Goal: Task Accomplishment & Management: Use online tool/utility

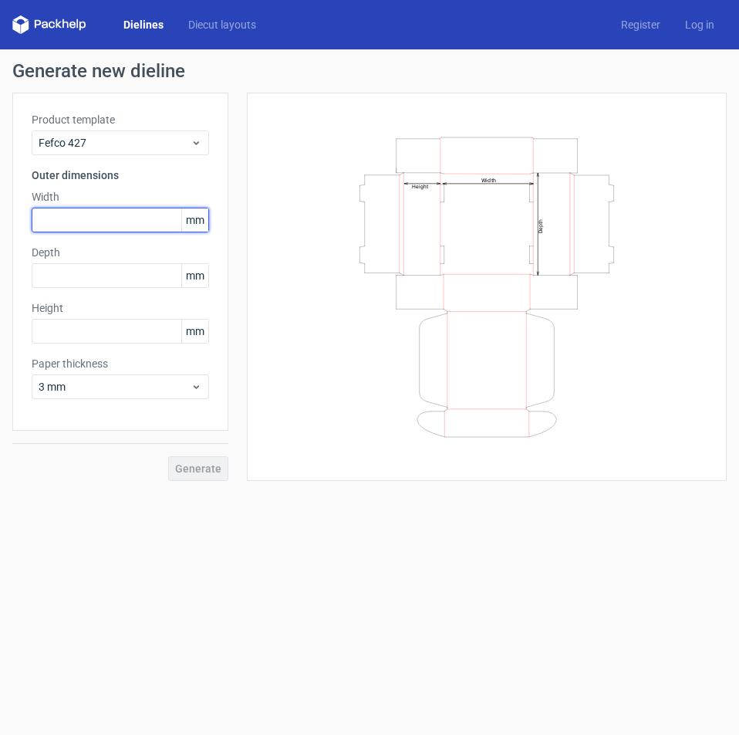
click at [70, 232] on input "text" at bounding box center [120, 220] width 177 height 25
click at [88, 210] on input "text" at bounding box center [120, 220] width 177 height 25
type input "305"
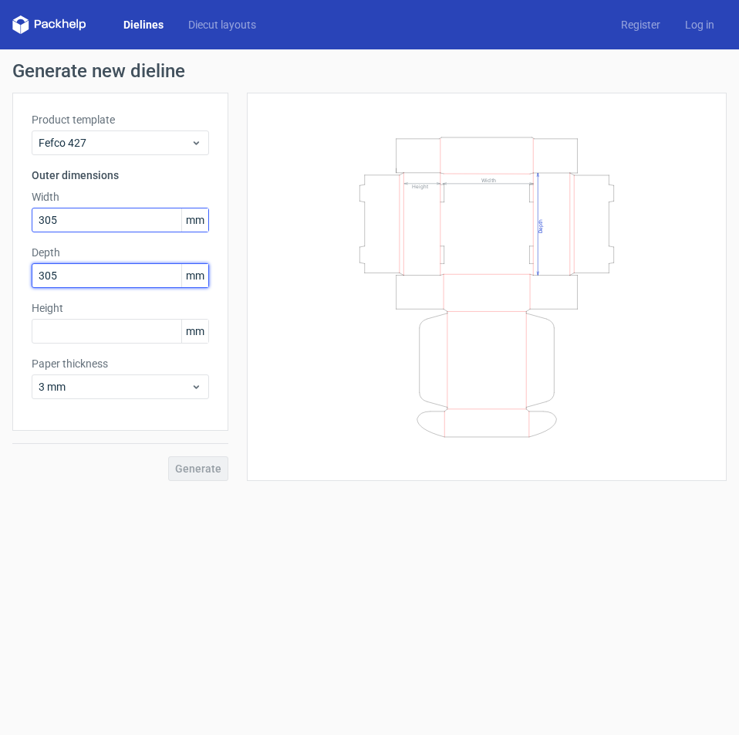
type input "305"
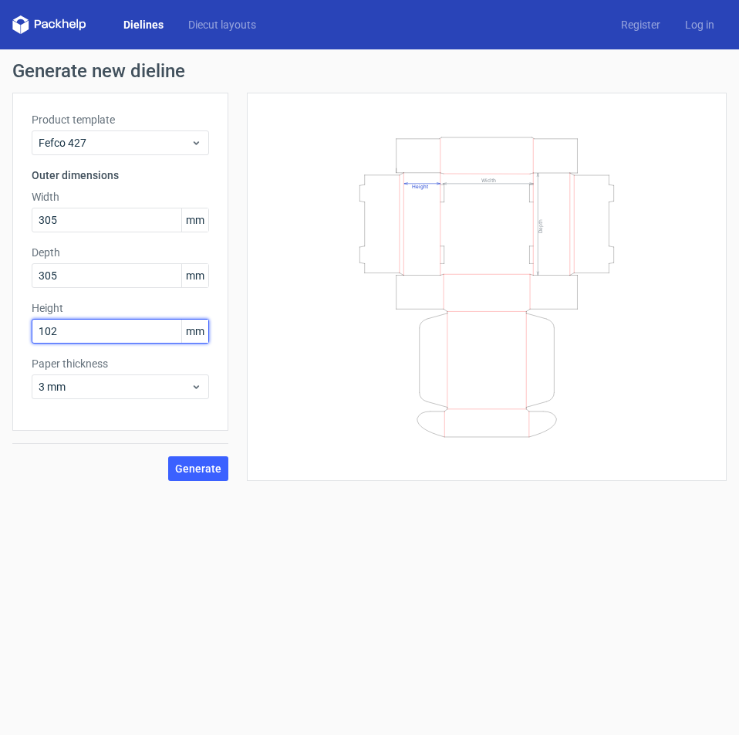
type input "102"
click at [205, 471] on span "Generate" at bounding box center [198, 468] width 46 height 11
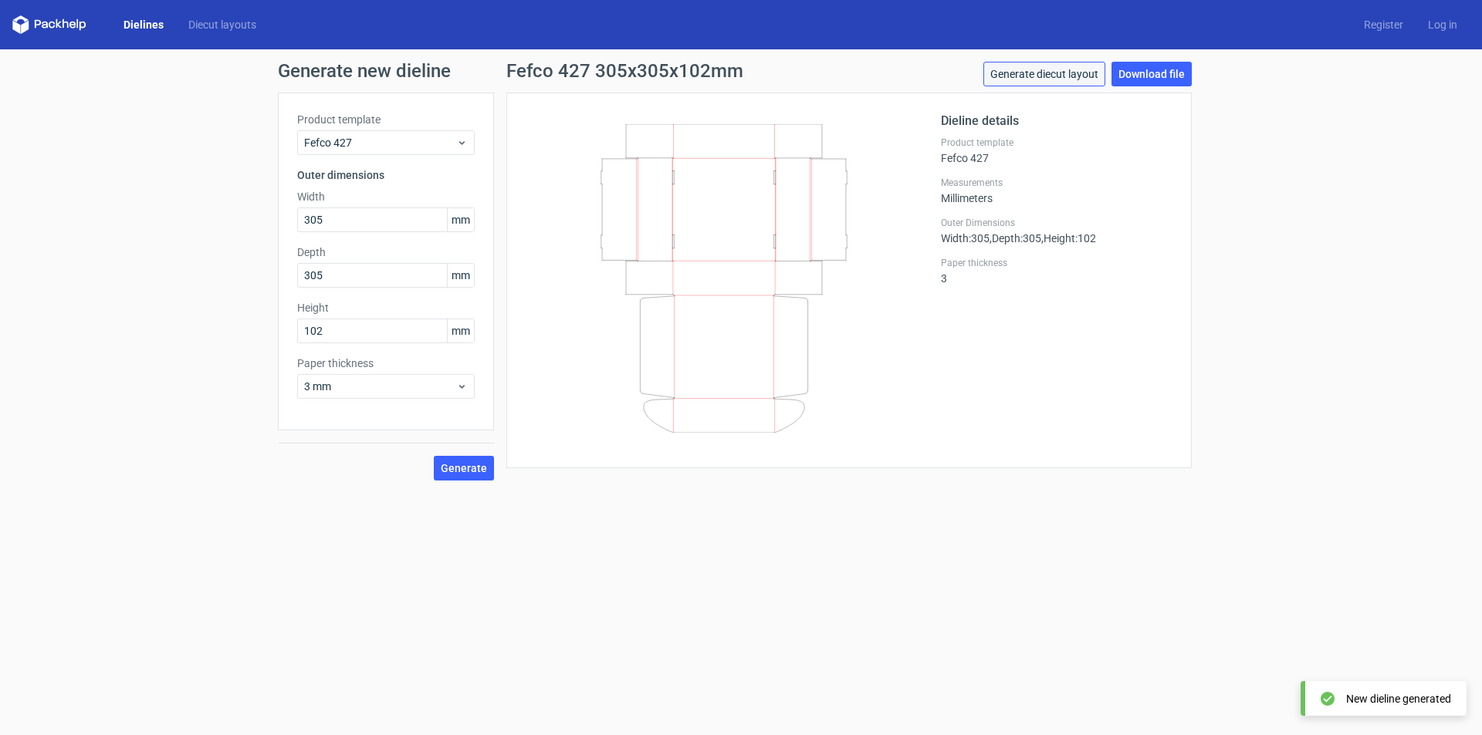
click at [1083, 78] on link "Generate diecut layout" at bounding box center [1044, 74] width 122 height 25
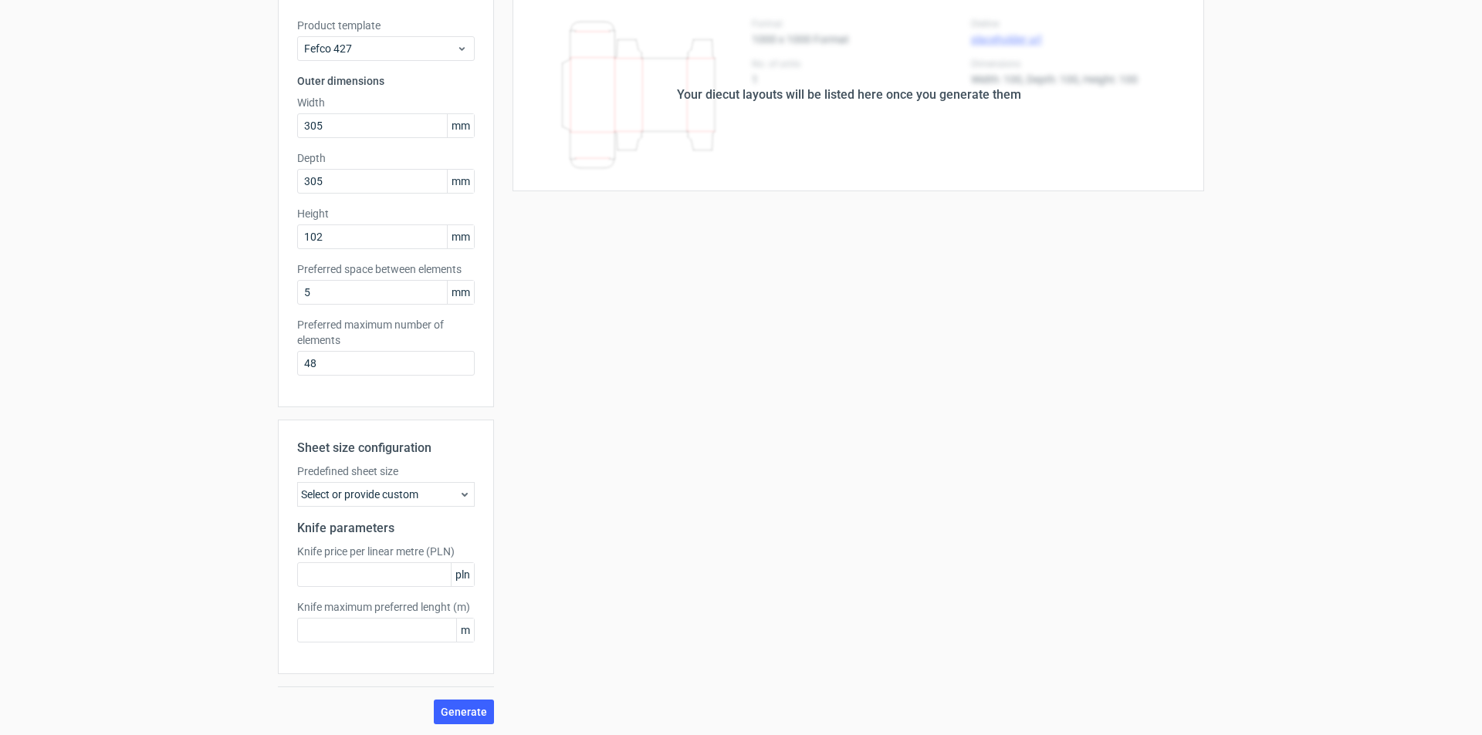
scroll to position [96, 0]
click at [333, 496] on div "Select or provide custom" at bounding box center [385, 493] width 177 height 25
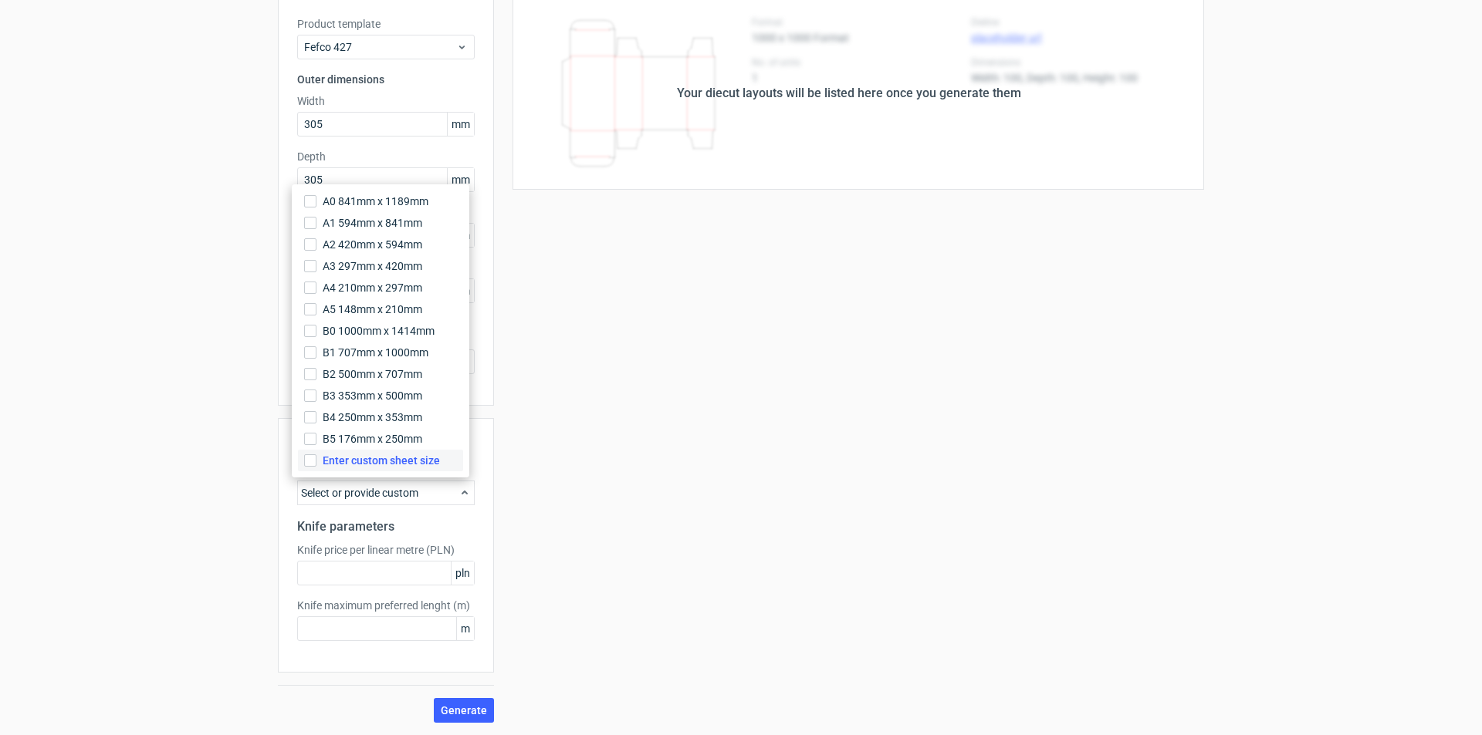
click at [347, 463] on span "Enter custom sheet size" at bounding box center [381, 460] width 117 height 15
click at [316, 463] on input "Enter custom sheet size" at bounding box center [310, 461] width 12 height 12
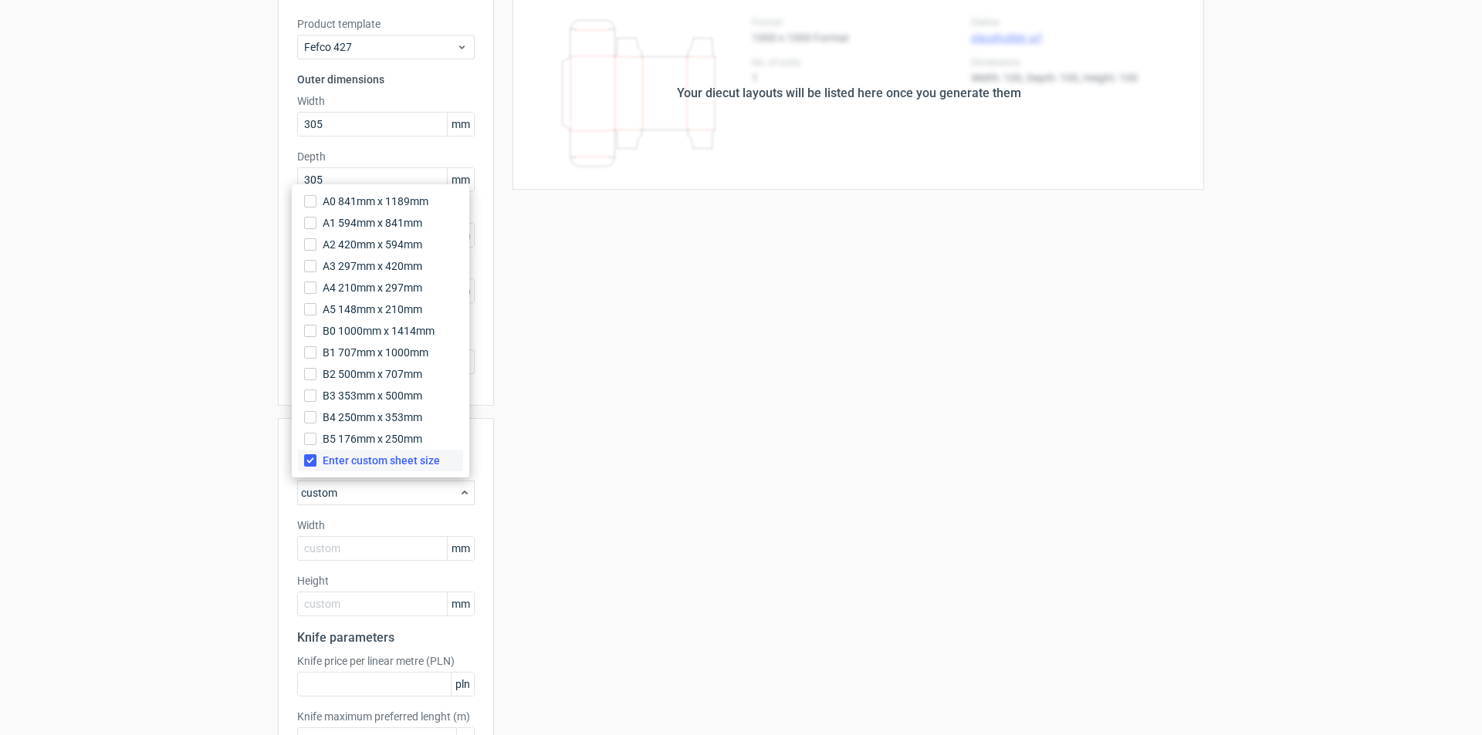
click at [343, 461] on span "Enter custom sheet size" at bounding box center [381, 460] width 117 height 15
click at [316, 461] on input "Enter custom sheet size" at bounding box center [310, 461] width 12 height 12
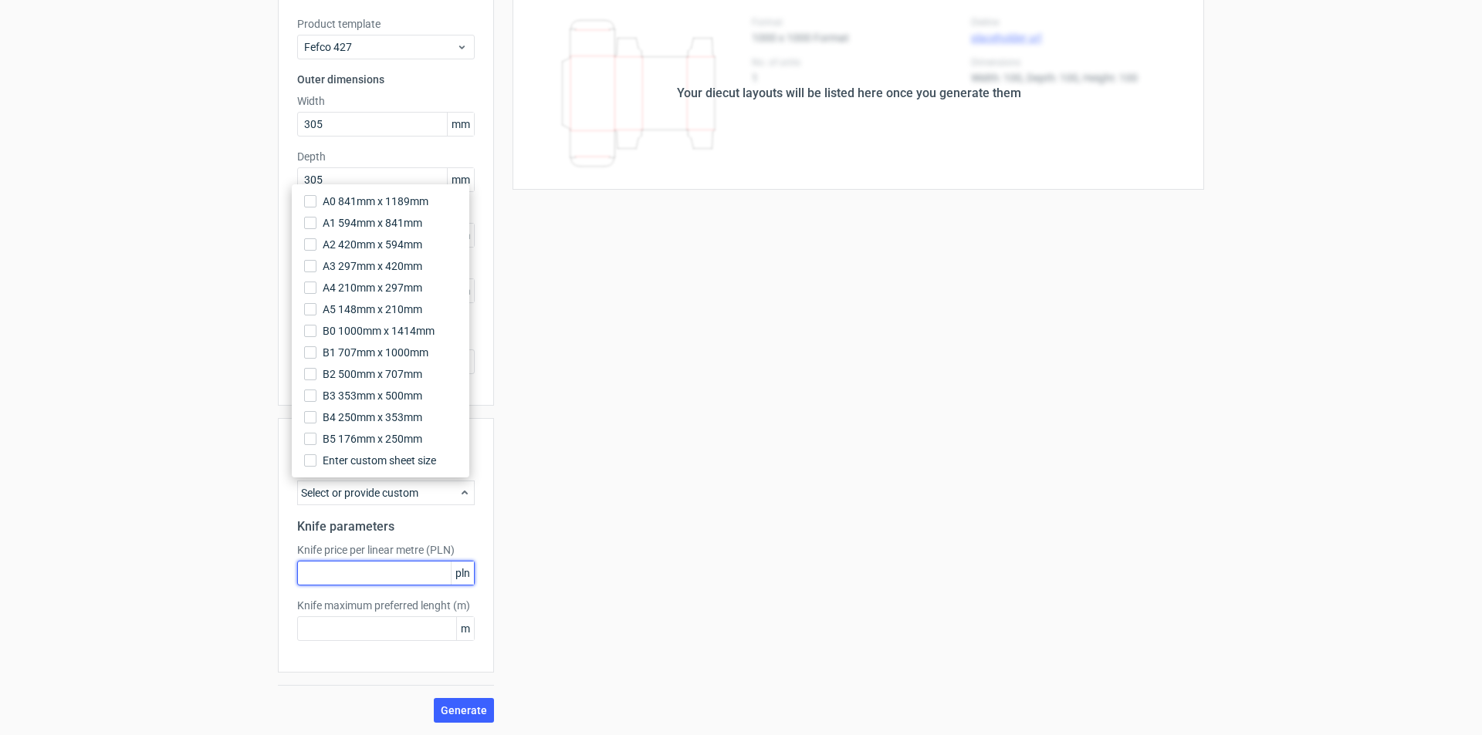
click at [371, 583] on input "text" at bounding box center [385, 573] width 177 height 25
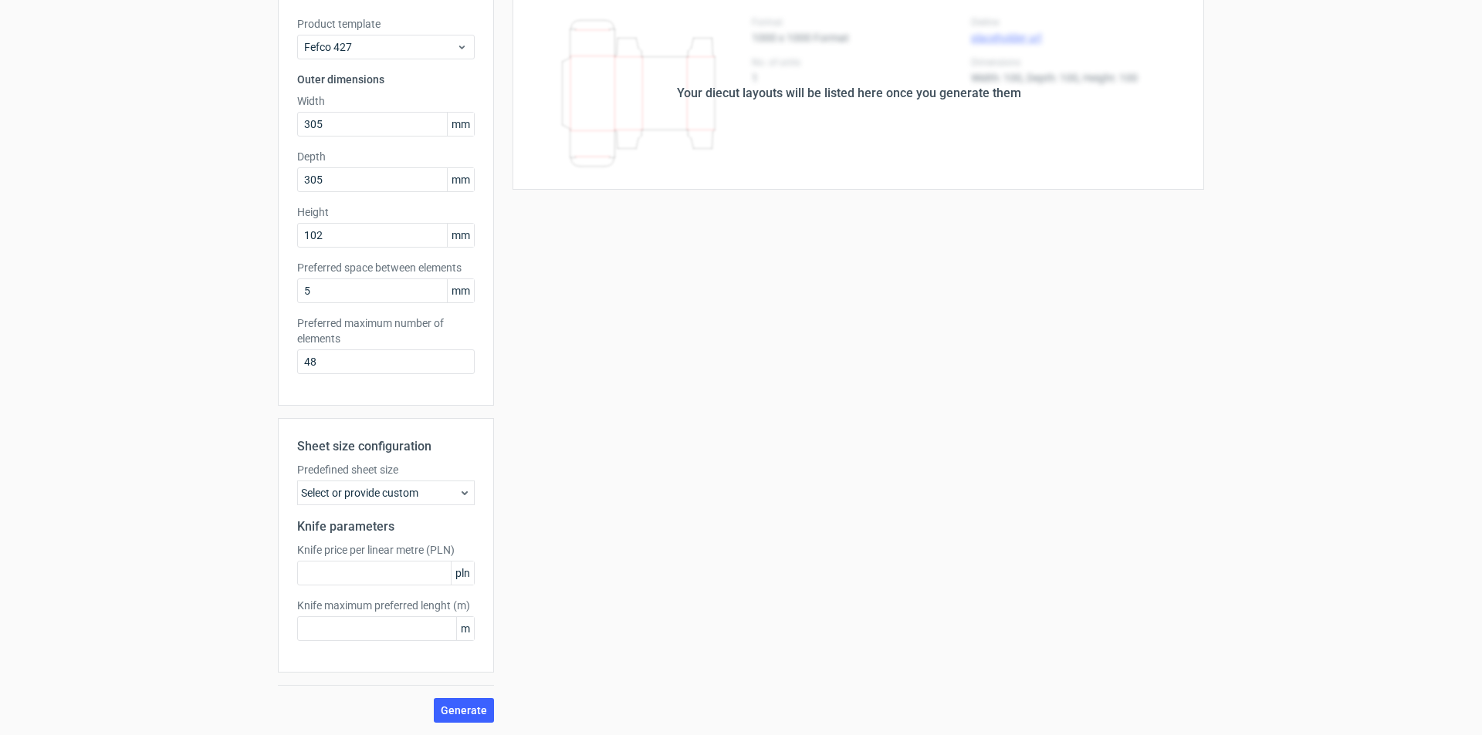
click at [449, 692] on div "Sheet size configuration Predefined sheet size Select or provide custom Knife p…" at bounding box center [386, 570] width 216 height 305
click at [458, 699] on button "Generate" at bounding box center [464, 710] width 60 height 25
click at [429, 486] on div "Product template Fefco 427 Outer dimensions Width 305 mm Depth 305 mm Height 10…" at bounding box center [386, 360] width 216 height 726
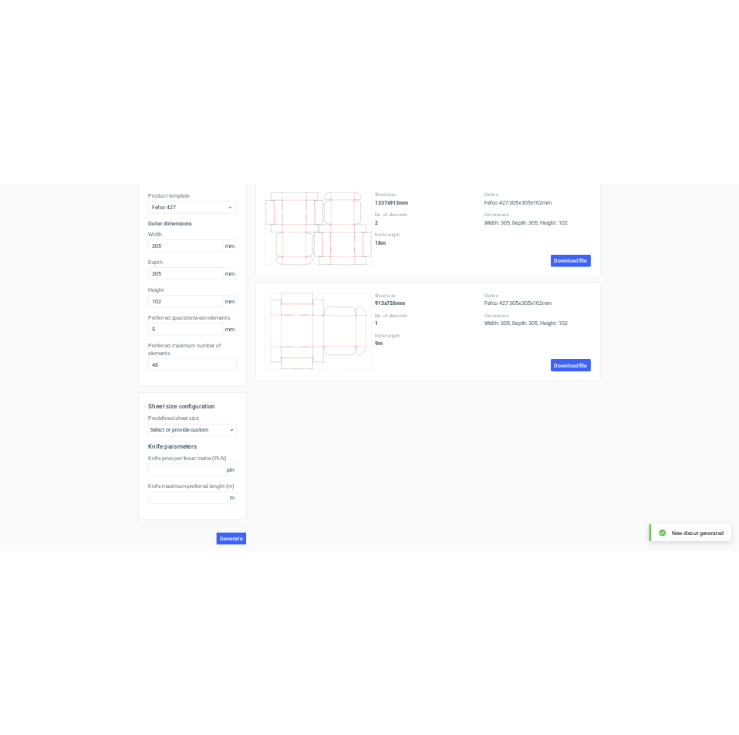
scroll to position [0, 0]
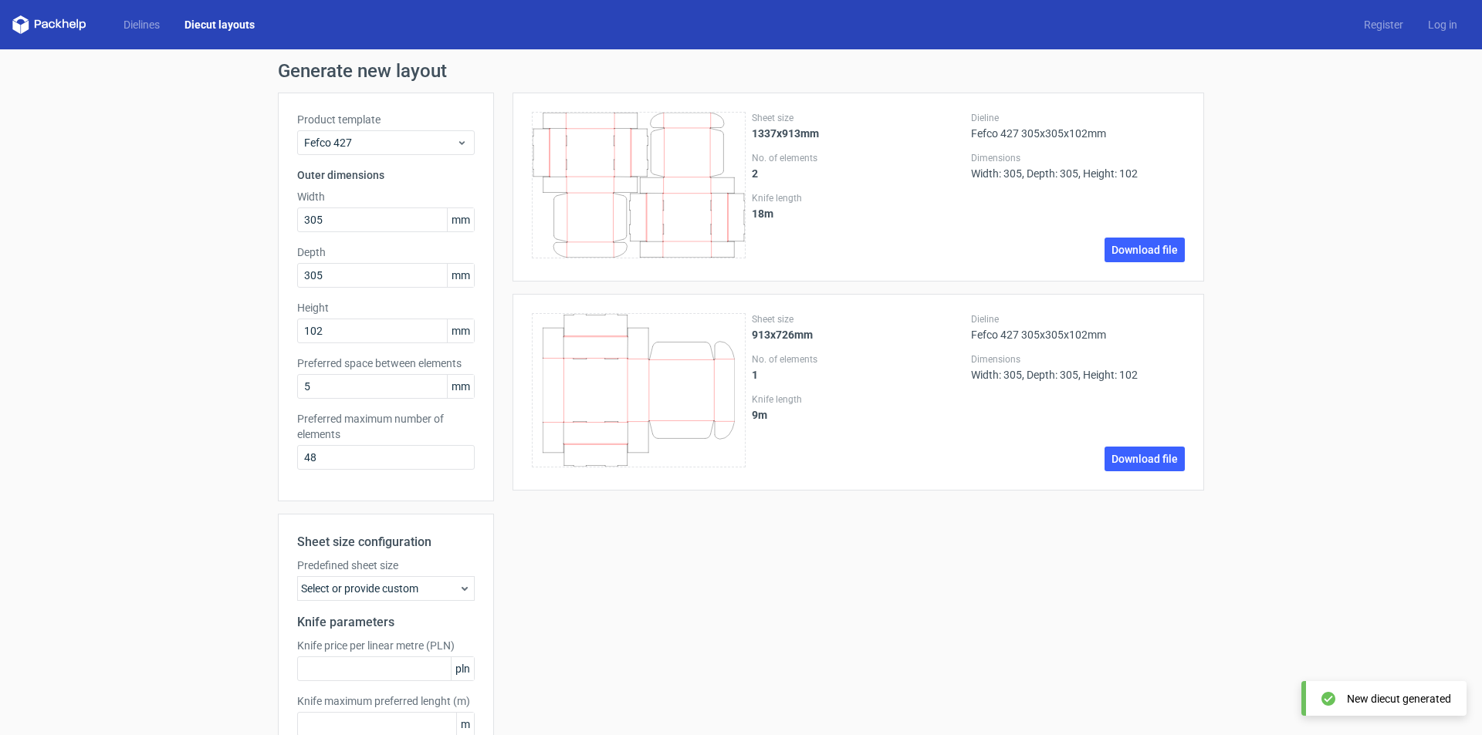
click at [834, 559] on div "Sheet size 1337x913mm No. of elements 2 Knife length 18 m Dieline Fefco 427 305…" at bounding box center [849, 456] width 710 height 726
click at [1110, 259] on link "Download file" at bounding box center [1144, 250] width 80 height 25
drag, startPoint x: 1101, startPoint y: 458, endPoint x: 1110, endPoint y: 463, distance: 9.7
click at [1110, 463] on div "Dieline Fefco 427 305x305x102mm Dimensions Width: 305, Depth: 305, Height: 102 …" at bounding box center [1078, 392] width 214 height 158
click at [1110, 463] on link "Download file" at bounding box center [1144, 459] width 80 height 25
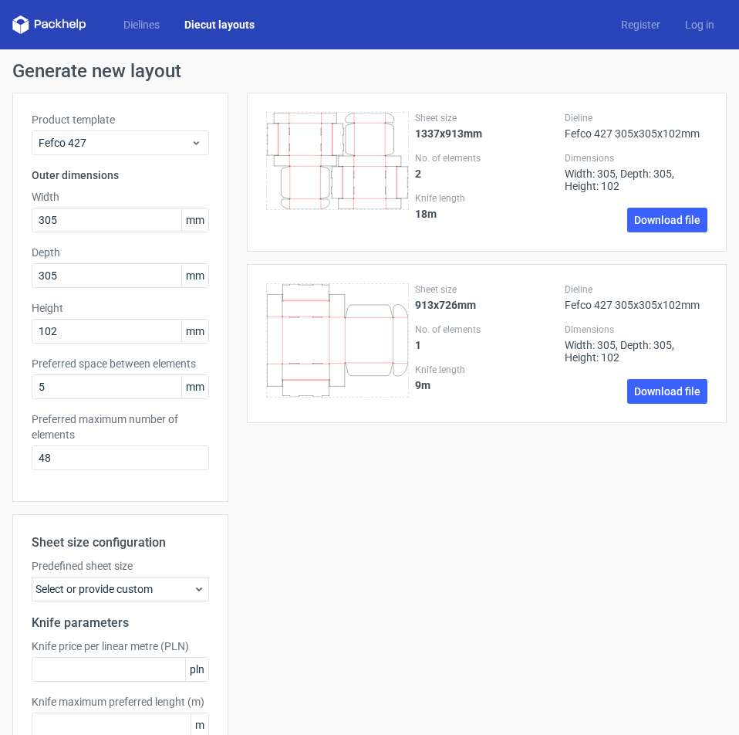
click at [99, 258] on label "Depth" at bounding box center [120, 252] width 177 height 15
drag, startPoint x: 83, startPoint y: 225, endPoint x: 0, endPoint y: 242, distance: 84.9
click at [2, 240] on div "Generate new layout Product template Fefco 427 Outer dimensions Width 305 mm De…" at bounding box center [369, 440] width 739 height 782
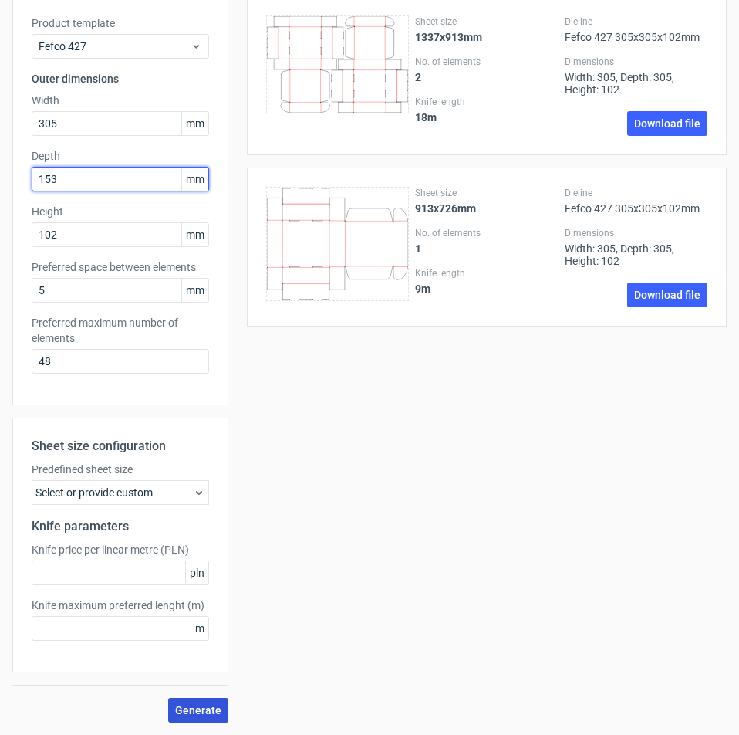
type input "153"
click at [184, 709] on span "Generate" at bounding box center [198, 710] width 46 height 11
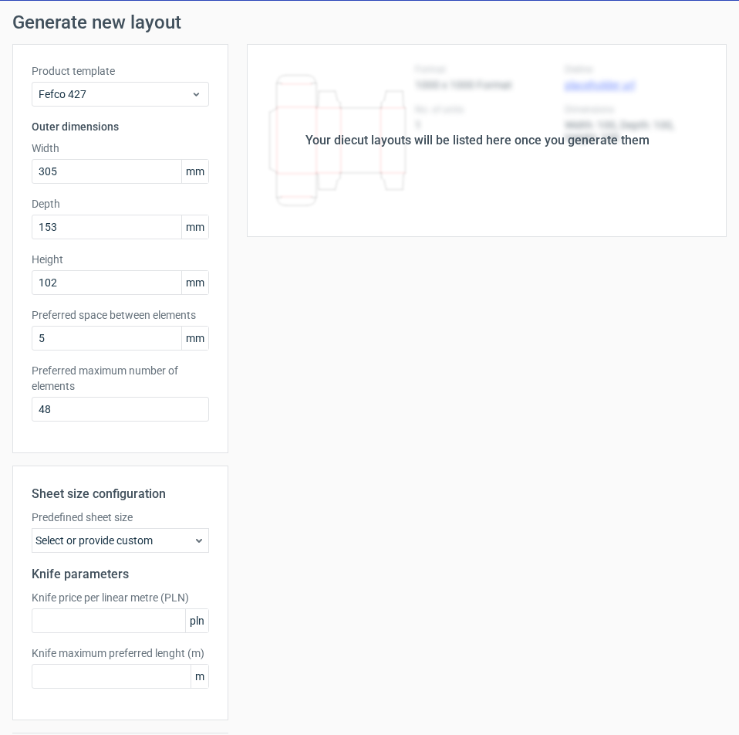
scroll to position [0, 0]
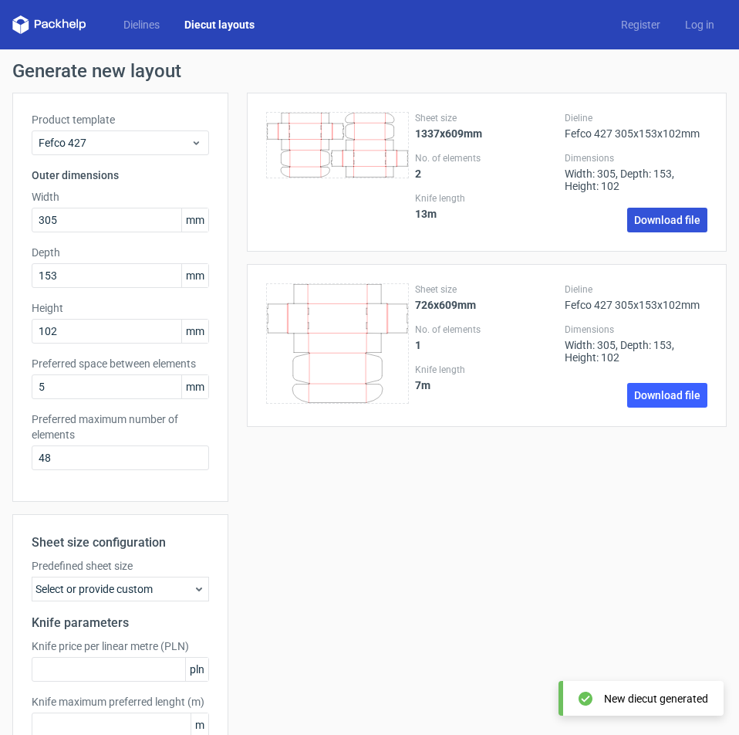
click at [646, 221] on link "Download file" at bounding box center [667, 220] width 80 height 25
click at [475, 546] on div "Sheet size 1337x609mm No. of elements 2 Knife length 13 m Dieline Fefco 427 305…" at bounding box center [477, 456] width 499 height 726
